Goal: Task Accomplishment & Management: Complete application form

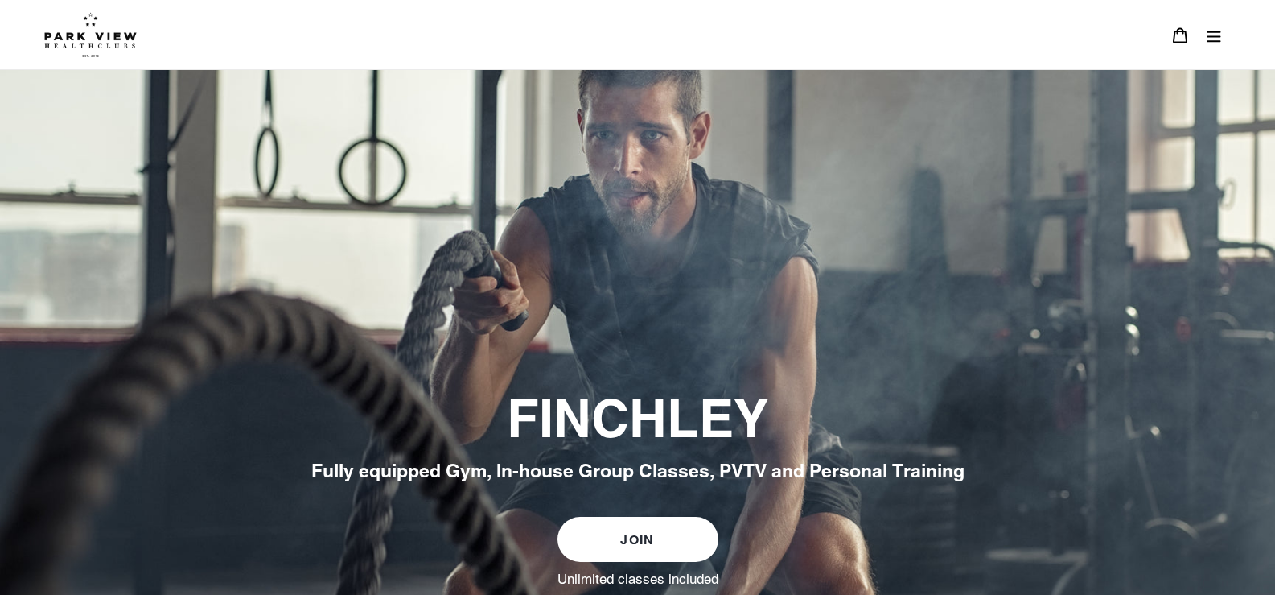
click at [1205, 35] on button "Menu" at bounding box center [1214, 35] width 34 height 35
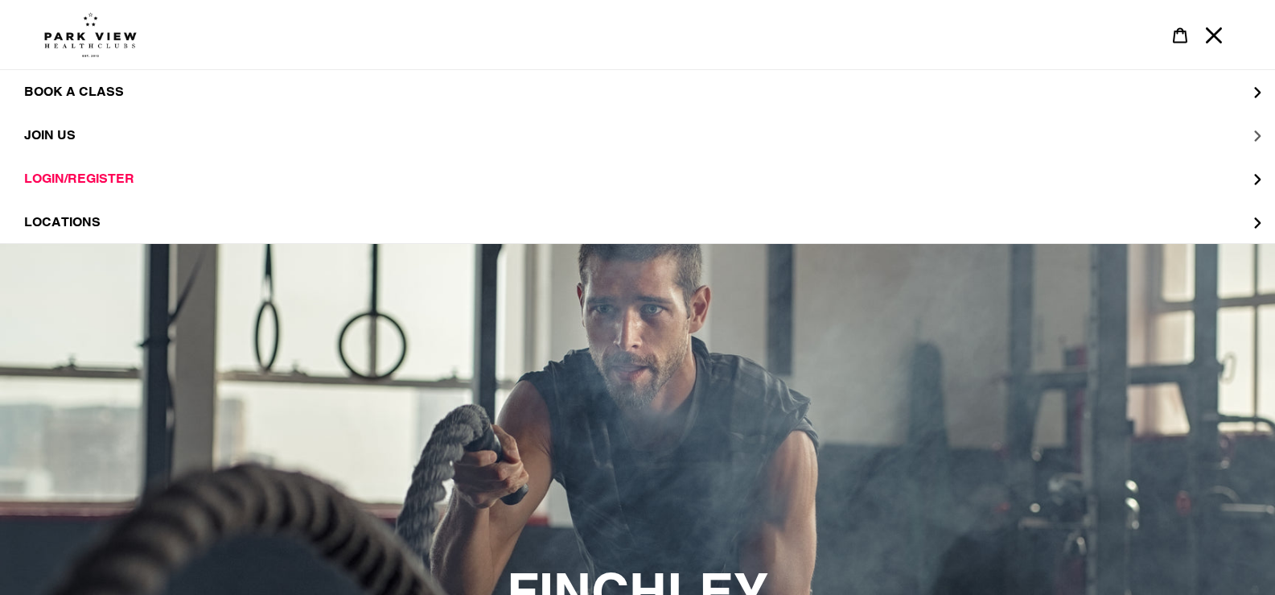
click at [81, 134] on button "JOIN US" at bounding box center [637, 134] width 1275 height 43
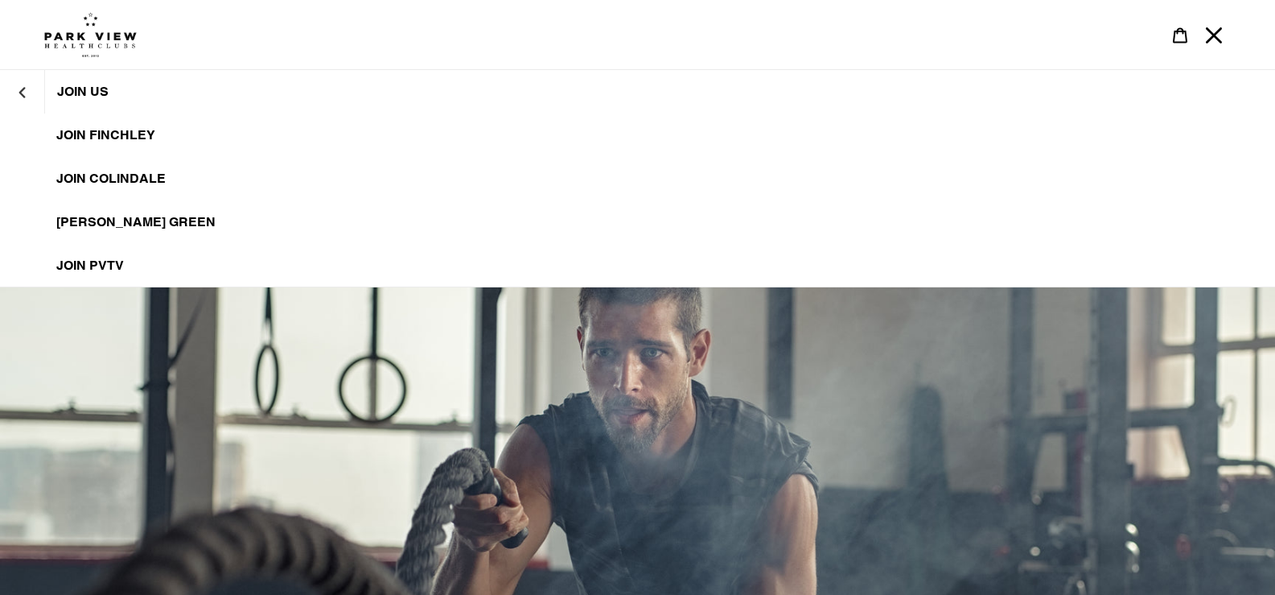
click at [171, 131] on link "JOIN FINCHLEY" at bounding box center [637, 134] width 1275 height 43
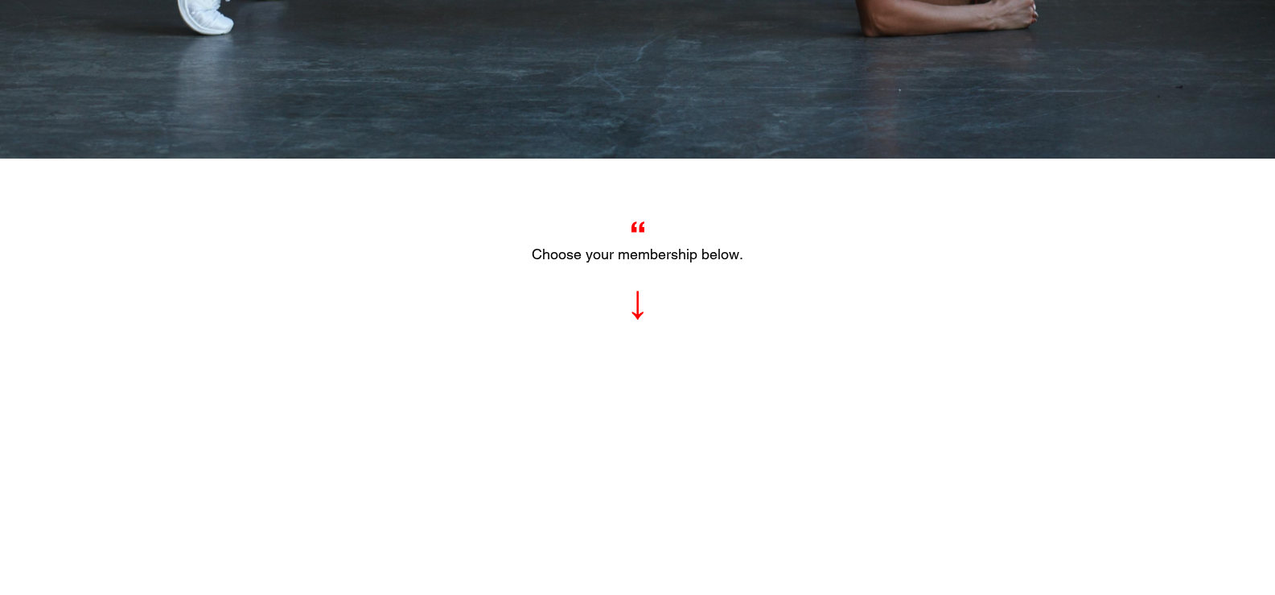
scroll to position [402, 0]
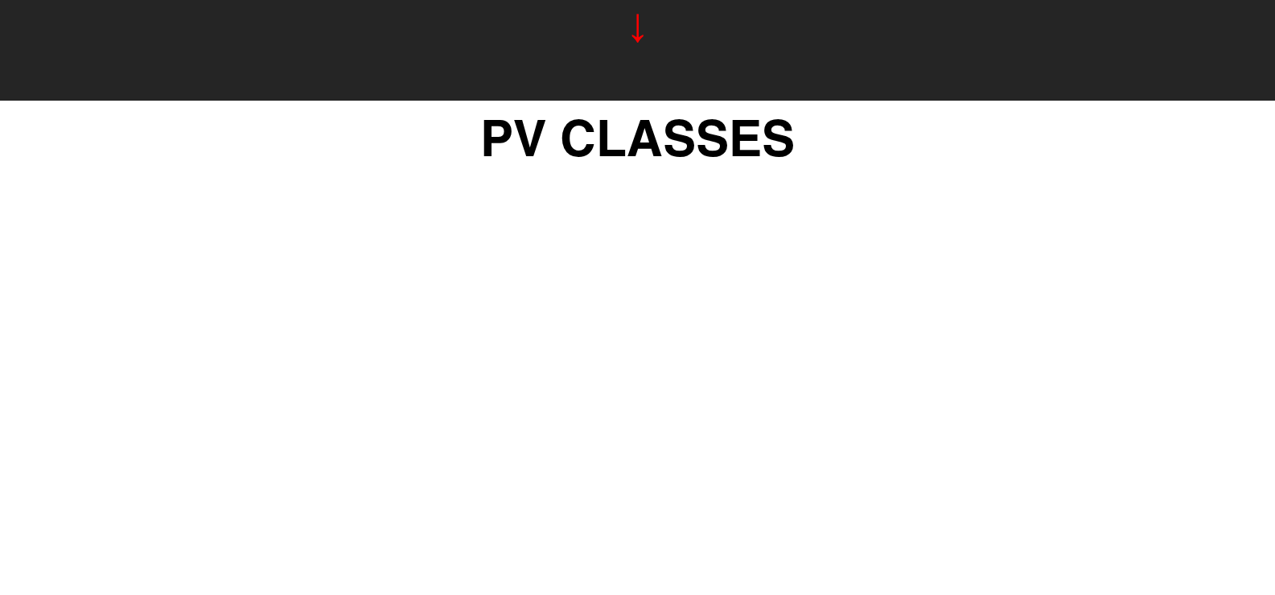
scroll to position [1399, 0]
